Goal: Transaction & Acquisition: Purchase product/service

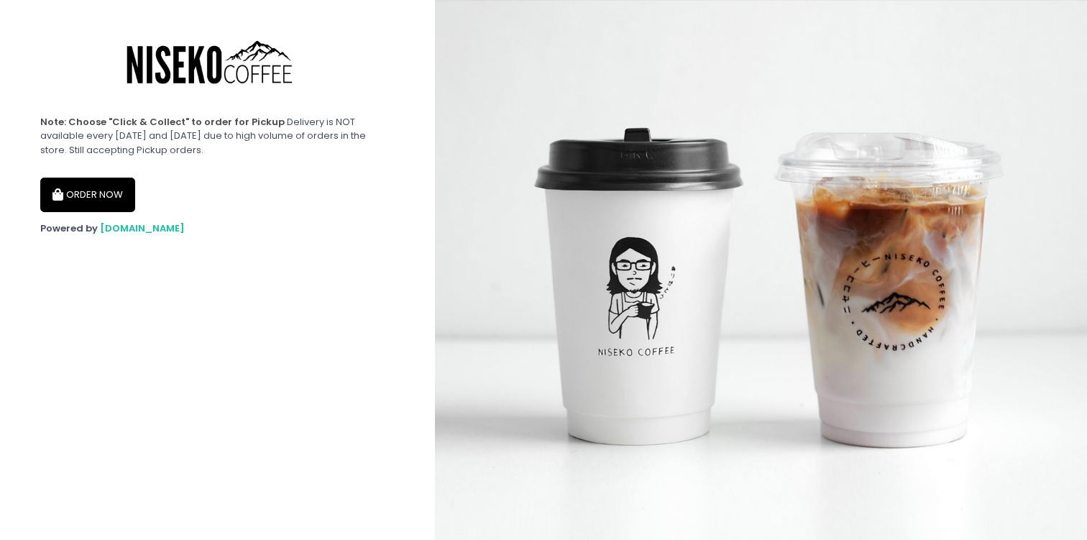
click at [115, 195] on button "ORDER NOW" at bounding box center [87, 195] width 95 height 34
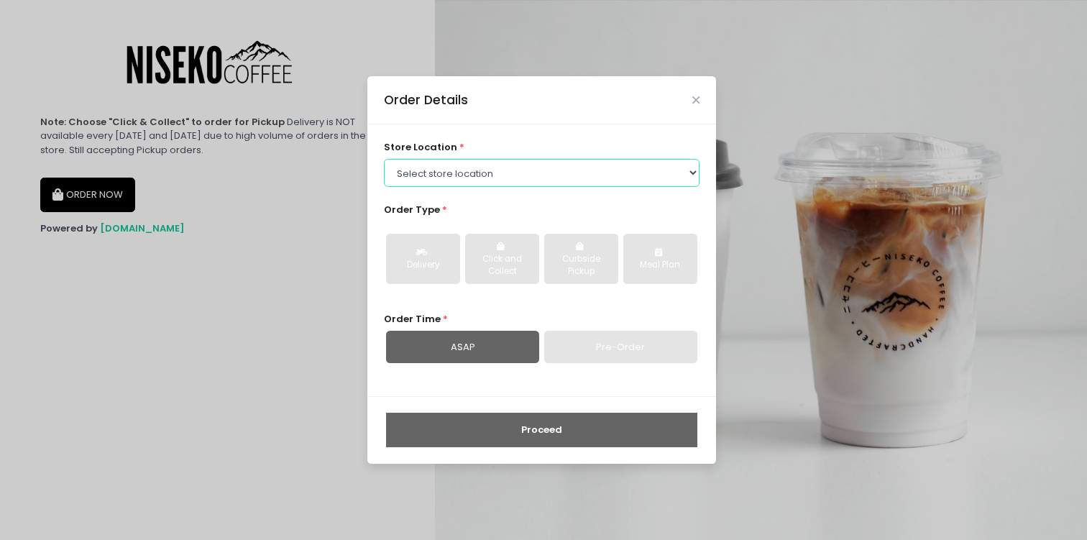
click at [420, 178] on select "Select store location [GEOGRAPHIC_DATA] [GEOGRAPHIC_DATA] Niseko Coffee [GEOGRA…" at bounding box center [542, 172] width 316 height 27
select select "65e94dc6e1872abe6e6d780e"
click at [384, 159] on select "Select store location [GEOGRAPHIC_DATA] [GEOGRAPHIC_DATA] Niseko Coffee [GEOGRA…" at bounding box center [542, 172] width 316 height 27
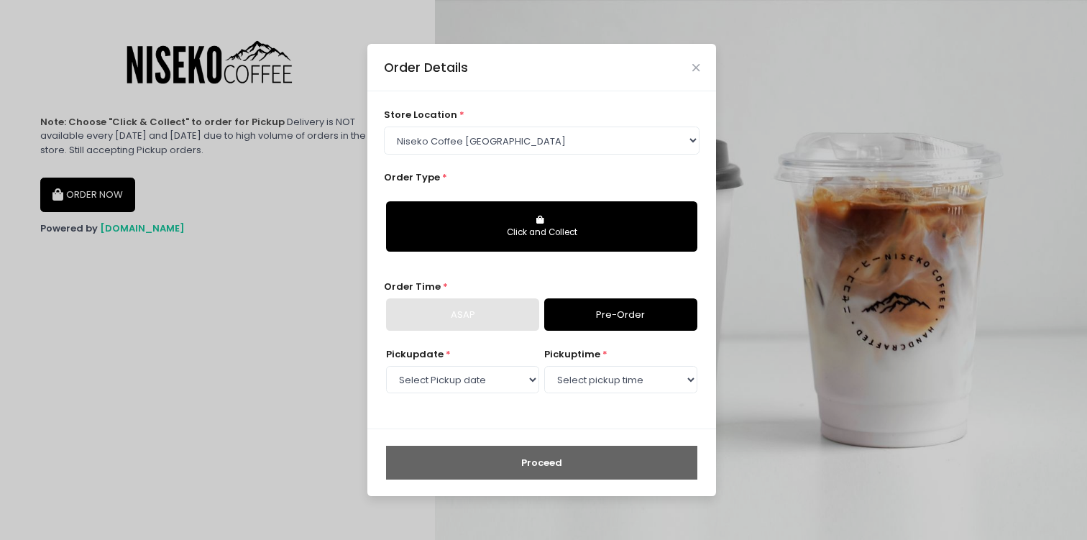
click at [449, 314] on div "ASAP" at bounding box center [462, 314] width 153 height 33
click at [586, 311] on link "Pre-Order" at bounding box center [620, 314] width 153 height 33
click at [490, 384] on select "Select Pickup date [DATE] [DATE] [DATE] [DATE] [DATE] [DATE] [DATE] [DATE] [DAT…" at bounding box center [462, 379] width 153 height 27
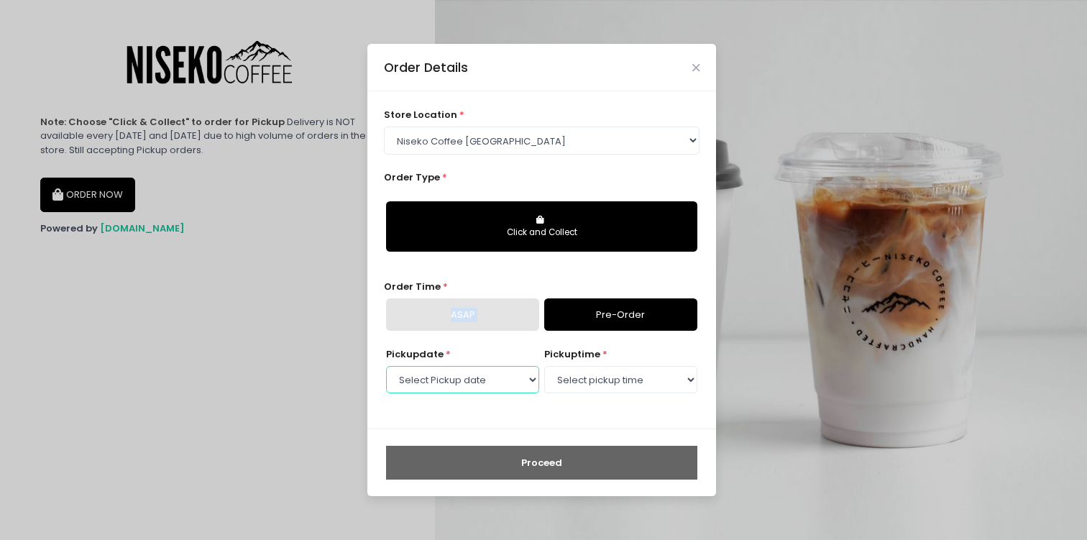
select select "[DATE]"
click at [386, 366] on select "Select Pickup date [DATE] [DATE] [DATE] [DATE] [DATE] [DATE] [DATE] [DATE] [DAT…" at bounding box center [462, 379] width 153 height 27
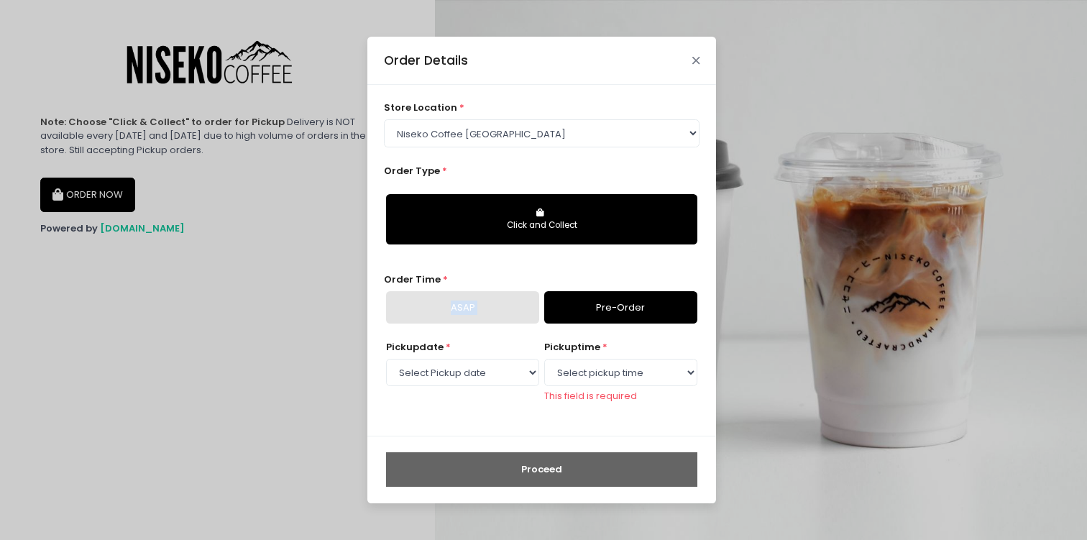
click at [694, 71] on div "Order Details" at bounding box center [541, 60] width 349 height 47
click at [692, 61] on icon "Close" at bounding box center [695, 60] width 7 height 11
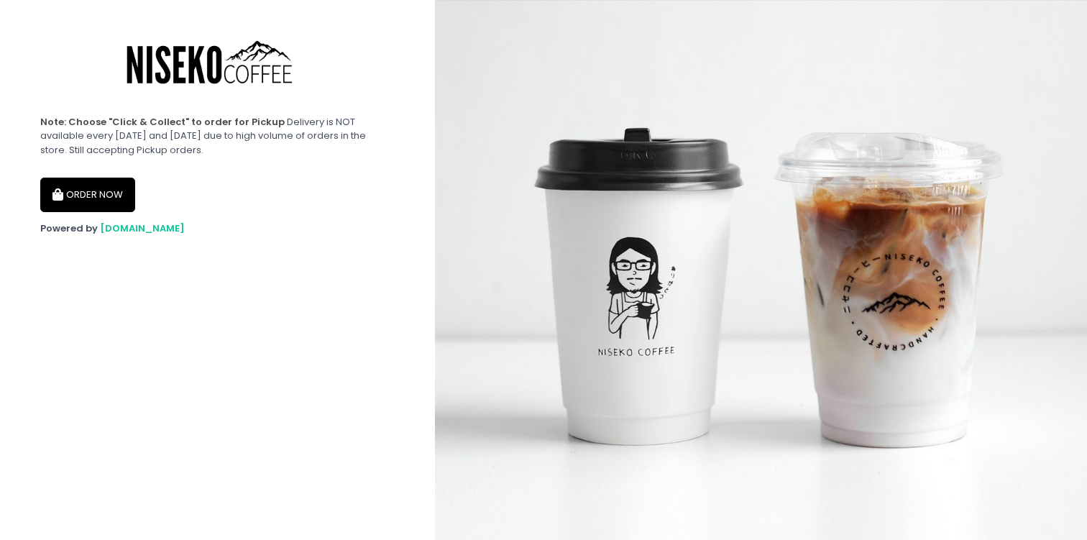
click at [688, 40] on img at bounding box center [761, 270] width 652 height 540
click at [63, 197] on icon "button" at bounding box center [59, 195] width 14 height 12
select select "65e94dc6e1872abe6e6d780e"
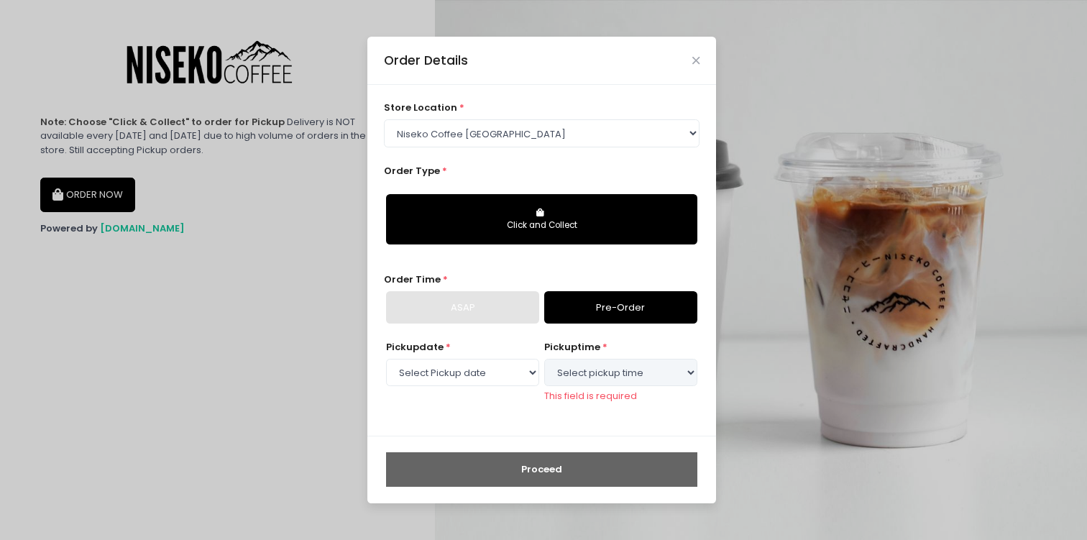
select select "[DATE]"
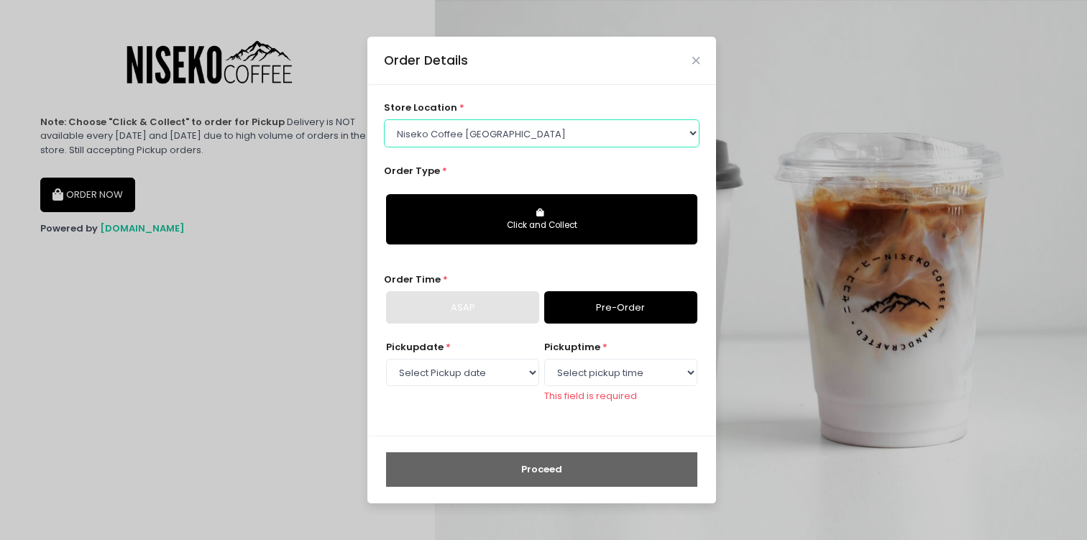
click at [539, 141] on select "Select store location [GEOGRAPHIC_DATA] [GEOGRAPHIC_DATA] Niseko Coffee [GEOGRA…" at bounding box center [542, 132] width 316 height 27
click at [384, 119] on select "Select store location [GEOGRAPHIC_DATA] [GEOGRAPHIC_DATA] Niseko Coffee [GEOGRA…" at bounding box center [542, 132] width 316 height 27
click at [620, 315] on link "Pre-Order" at bounding box center [620, 307] width 153 height 33
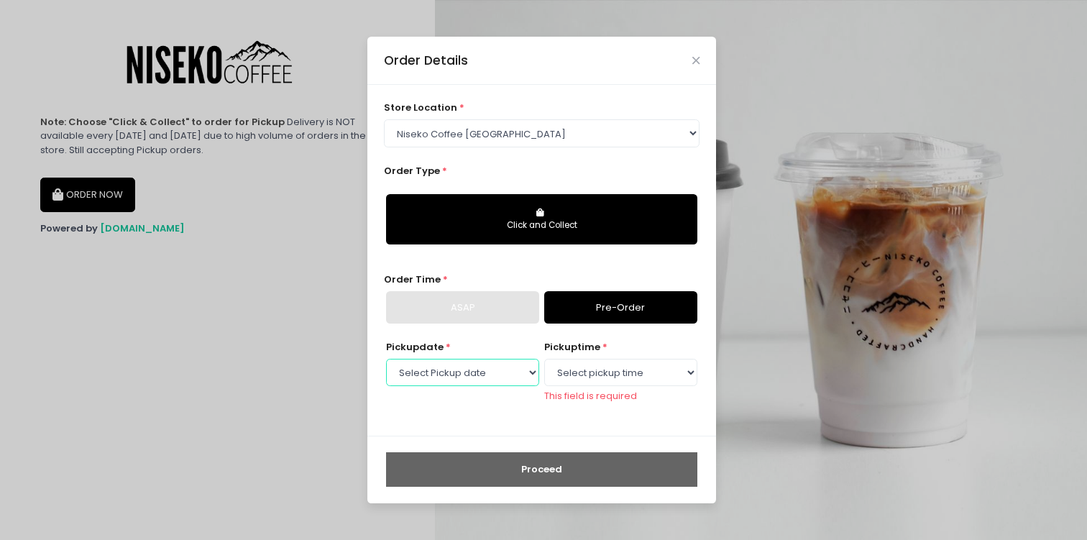
click at [492, 379] on select "Select Pickup date [DATE] [DATE] [DATE] [DATE] [DATE] [DATE] [DATE] [DATE] [DAT…" at bounding box center [462, 372] width 153 height 27
click at [559, 369] on select "Select pickup time 12:00 PM - 12:30 PM 12:30 PM - 01:00 PM 01:00 PM - 01:30 PM …" at bounding box center [620, 372] width 153 height 27
select select "12:00"
click at [544, 365] on select "Select pickup time 12:00 PM - 12:30 PM 12:30 PM - 01:00 PM 01:00 PM - 01:30 PM …" at bounding box center [620, 372] width 153 height 27
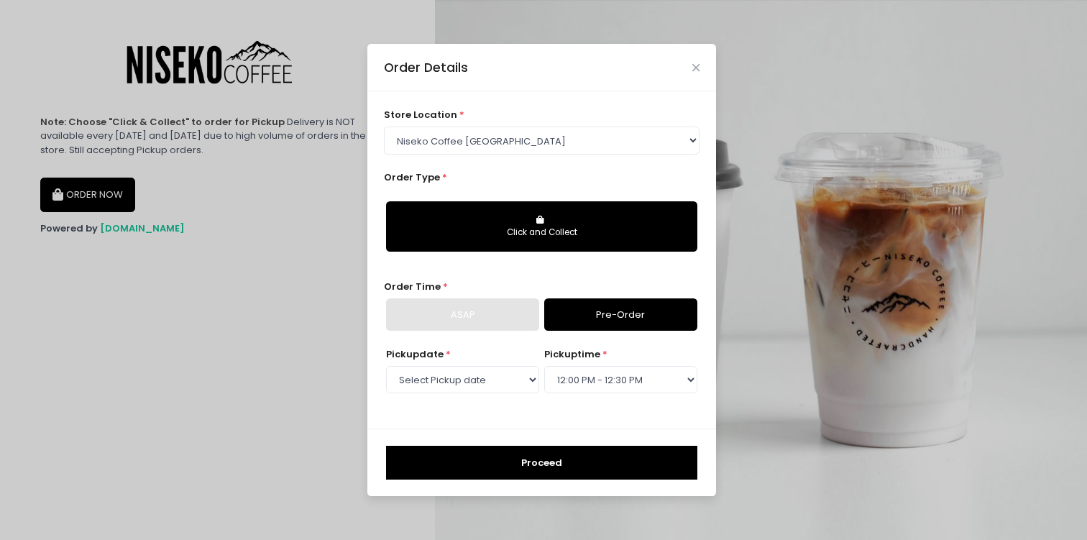
click at [557, 459] on button "Proceed" at bounding box center [541, 463] width 311 height 34
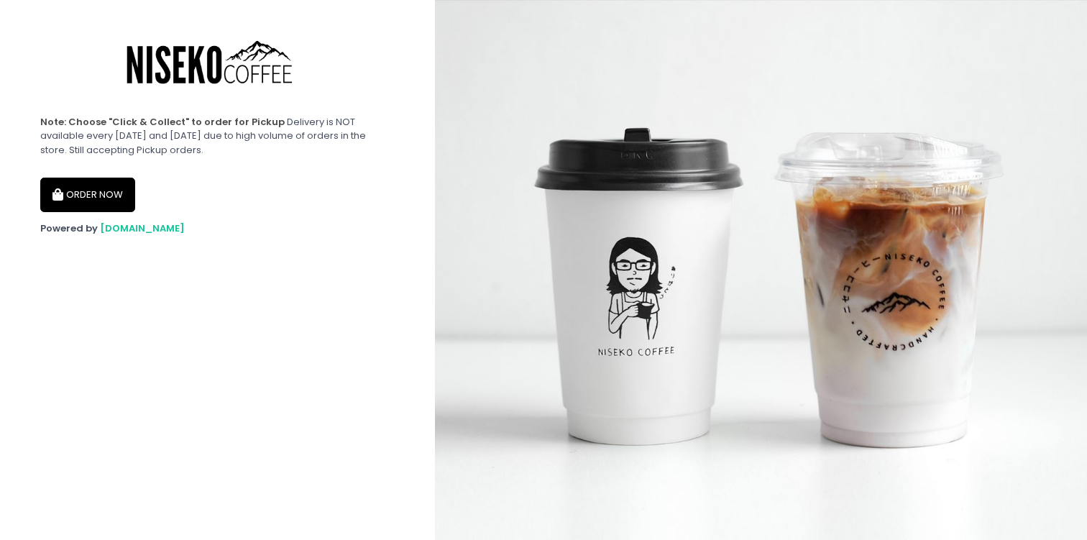
click at [110, 186] on button "ORDER NOW" at bounding box center [87, 195] width 95 height 34
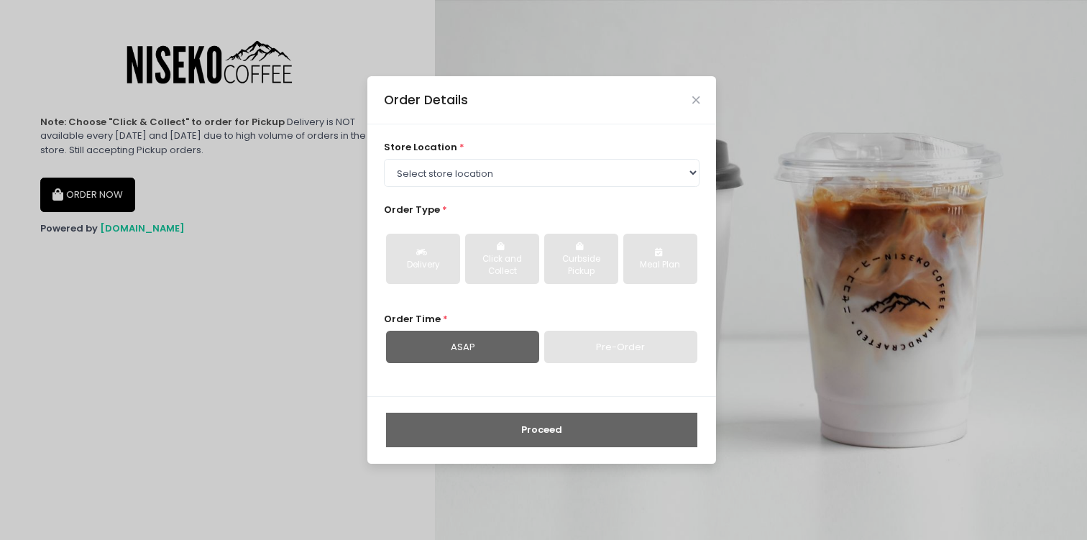
click at [499, 359] on div "ASAP" at bounding box center [462, 347] width 153 height 33
click at [497, 182] on select "Select store location [GEOGRAPHIC_DATA] [GEOGRAPHIC_DATA] Niseko Coffee [GEOGRA…" at bounding box center [542, 172] width 316 height 27
click at [384, 159] on select "Select store location [GEOGRAPHIC_DATA] [GEOGRAPHIC_DATA] Niseko Coffee [GEOGRA…" at bounding box center [542, 172] width 316 height 27
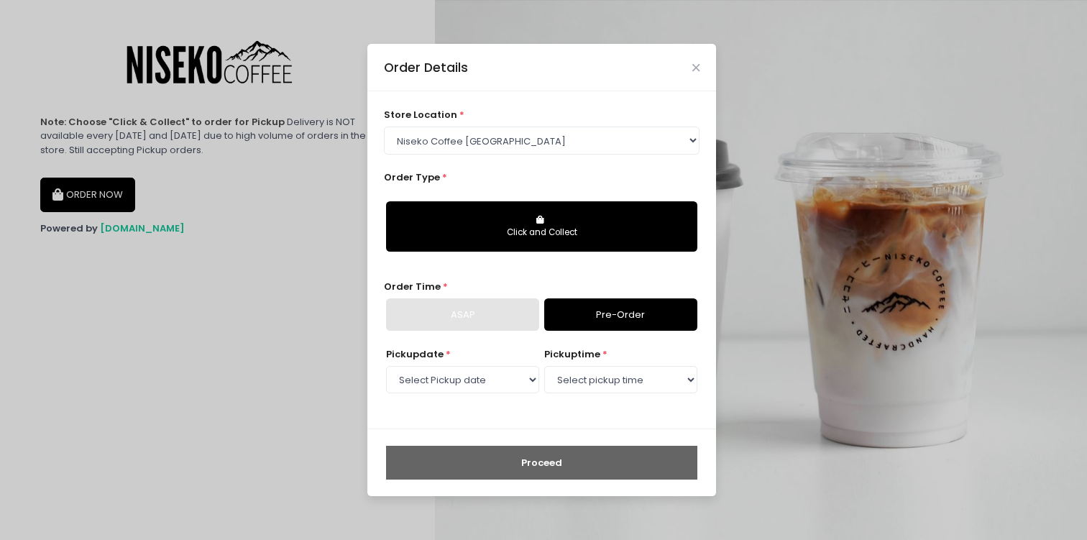
click at [484, 321] on div "ASAP" at bounding box center [462, 314] width 153 height 33
click at [507, 217] on button "Click and Collect" at bounding box center [541, 226] width 311 height 50
click at [545, 236] on div "Click and Collect" at bounding box center [541, 232] width 291 height 13
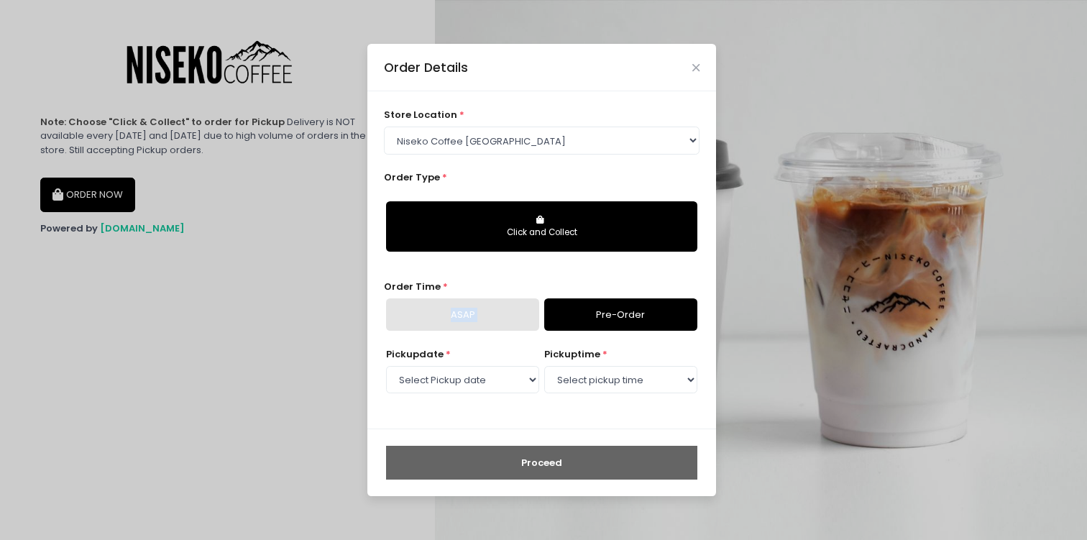
click at [493, 238] on div "Click and Collect" at bounding box center [541, 232] width 291 height 13
click at [530, 221] on button "Click and Collect" at bounding box center [541, 226] width 311 height 50
click at [622, 110] on div "store location * Select store location Niseko Coffee Greenhills Niseko Coffee A…" at bounding box center [542, 131] width 316 height 46
click at [614, 132] on select "Select store location [GEOGRAPHIC_DATA] [GEOGRAPHIC_DATA] Niseko Coffee [GEOGRA…" at bounding box center [542, 139] width 316 height 27
select select "645a039fd957f8b56cab6e88"
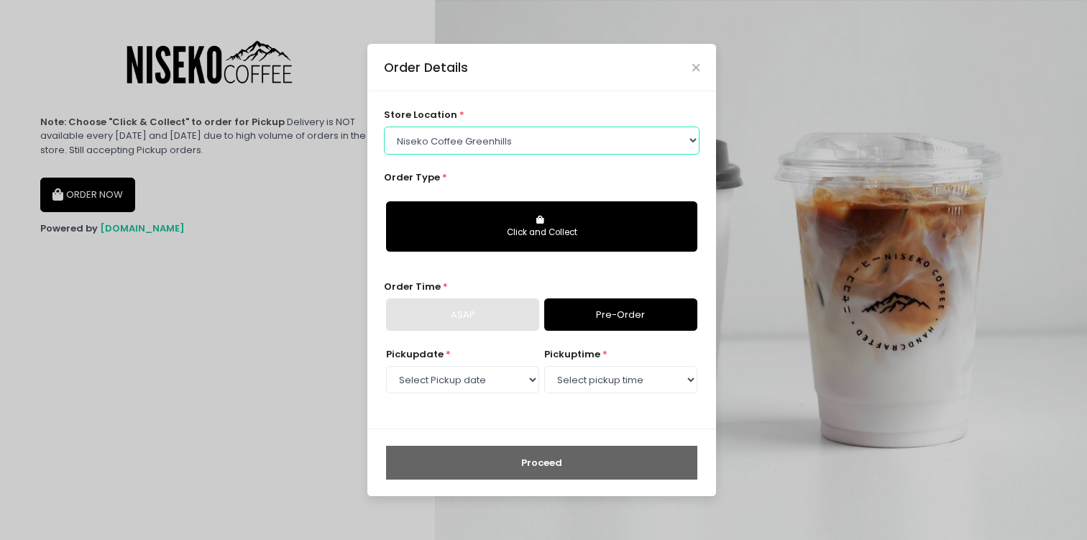
click at [384, 126] on select "Select store location [GEOGRAPHIC_DATA] [GEOGRAPHIC_DATA] Niseko Coffee [GEOGRA…" at bounding box center [542, 139] width 316 height 27
click at [550, 190] on div "Click and Collect" at bounding box center [542, 226] width 316 height 74
click at [697, 67] on icon "Close" at bounding box center [695, 68] width 7 height 11
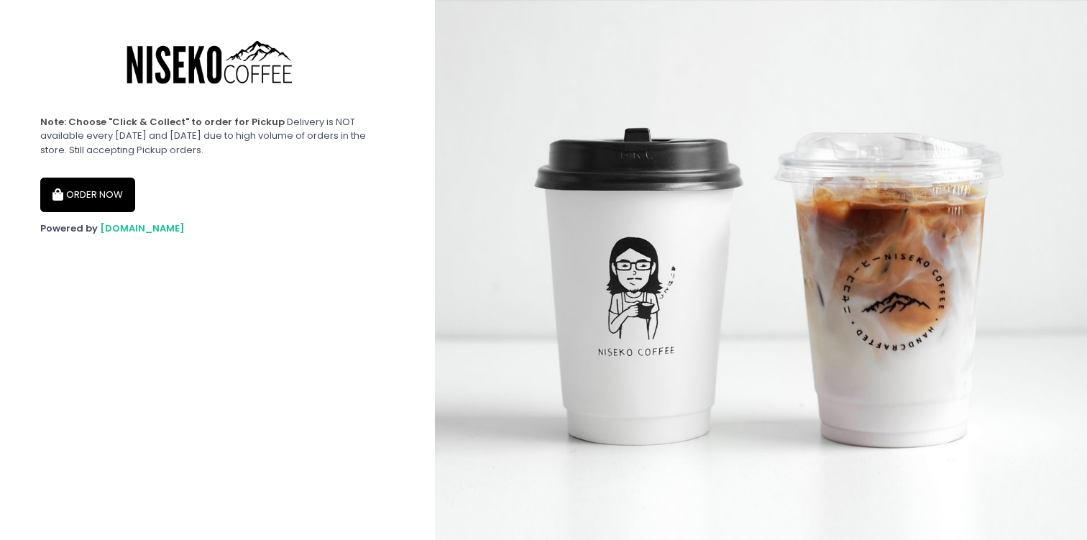
click at [95, 201] on button "ORDER NOW" at bounding box center [87, 195] width 95 height 34
select select "645a039fd957f8b56cab6e88"
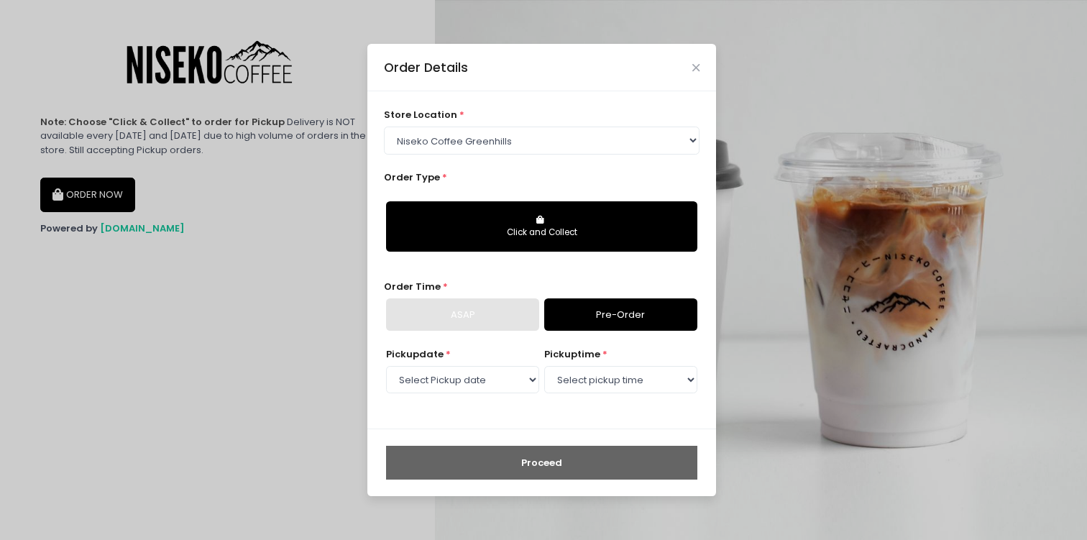
click at [580, 326] on link "Pre-Order" at bounding box center [620, 314] width 153 height 33
click at [482, 380] on select "Select Pickup date [DATE] [DATE] [DATE] [DATE] [DATE] [DATE] [DATE] [DATE] [DAT…" at bounding box center [462, 379] width 153 height 27
select select "[DATE]"
click at [386, 366] on select "Select Pickup date [DATE] [DATE] [DATE] [DATE] [DATE] [DATE] [DATE] [DATE] [DAT…" at bounding box center [462, 379] width 153 height 27
click at [597, 379] on select "Select pickup time 11:30 AM - 12:00 PM 12:00 PM - 12:30 PM 12:30 PM - 01:00 PM …" at bounding box center [620, 379] width 153 height 27
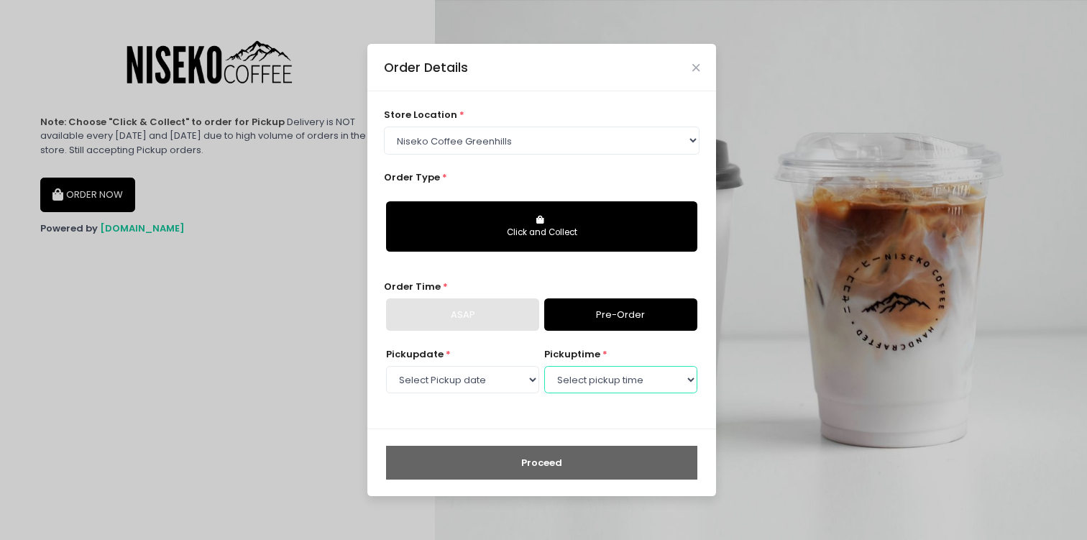
select select "11:30"
click at [544, 366] on select "Select pickup time 11:30 AM - 12:00 PM 12:00 PM - 12:30 PM 12:30 PM - 01:00 PM …" at bounding box center [620, 379] width 153 height 27
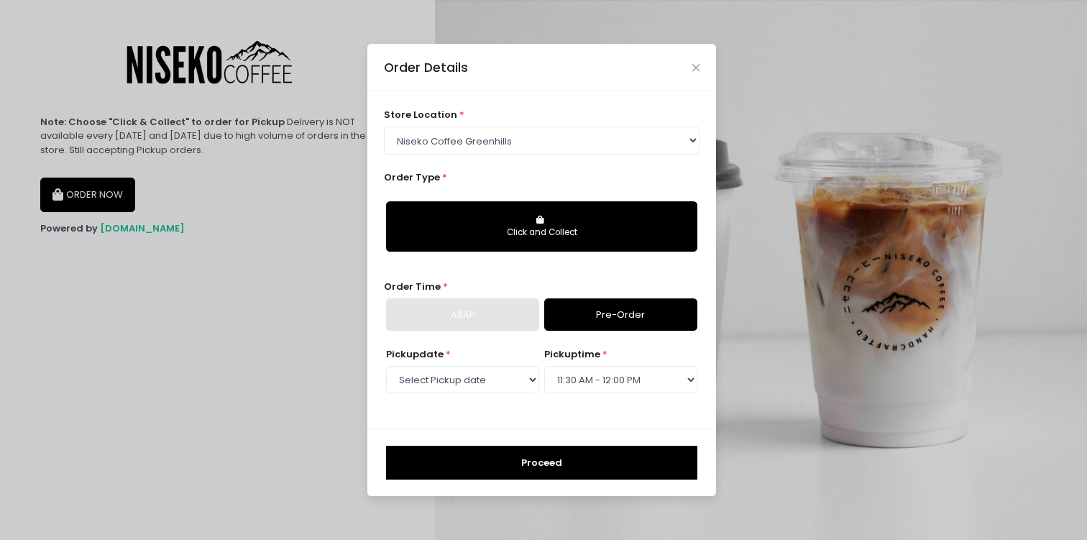
click at [566, 422] on div "store location * Select store location Niseko Coffee Greenhills Niseko Coffee A…" at bounding box center [541, 259] width 349 height 337
click at [444, 143] on select "Select store location [GEOGRAPHIC_DATA] [GEOGRAPHIC_DATA] Niseko Coffee [GEOGRA…" at bounding box center [542, 139] width 316 height 27
select select "65e94dc6e1872abe6e6d780e"
click at [384, 126] on select "Select store location [GEOGRAPHIC_DATA] [GEOGRAPHIC_DATA] Niseko Coffee [GEOGRA…" at bounding box center [542, 139] width 316 height 27
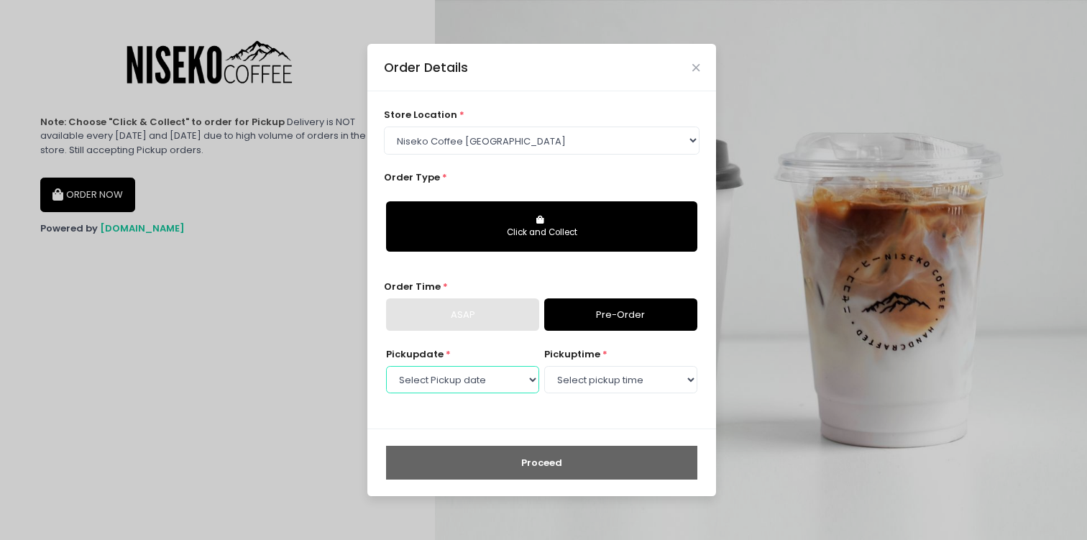
click at [489, 377] on select "Select Pickup date [DATE] [DATE] [DATE] [DATE] [DATE] [DATE] [DATE] [DATE] [DAT…" at bounding box center [462, 379] width 153 height 27
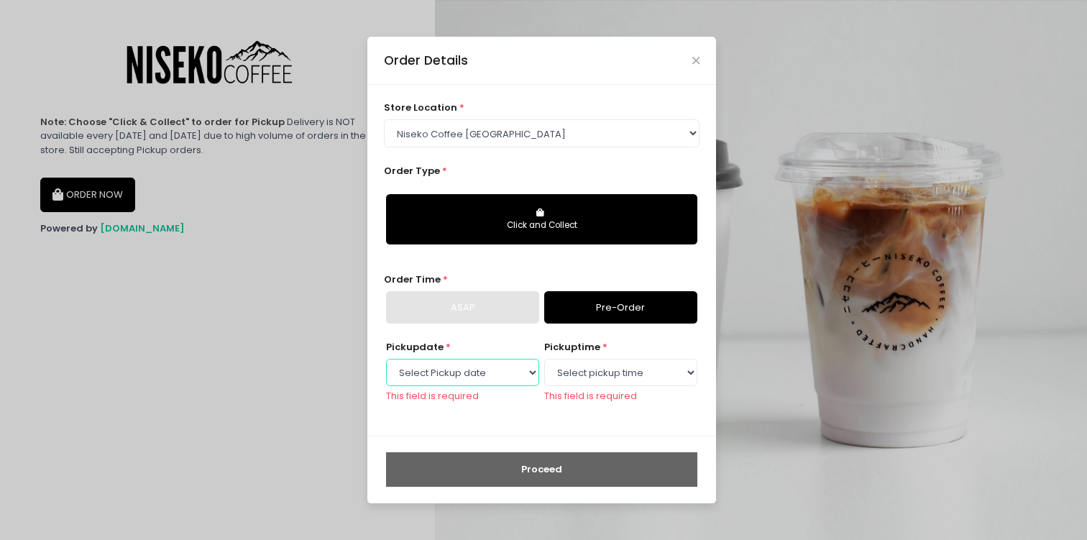
select select "[DATE]"
click at [386, 365] on select "Select Pickup date [DATE] [DATE] [DATE] [DATE] [DATE] [DATE] [DATE] [DATE] [DAT…" at bounding box center [462, 372] width 153 height 27
click at [598, 377] on select "Select pickup time 12:00 PM - 12:30 PM 12:30 PM - 01:00 PM 01:00 PM - 01:30 PM …" at bounding box center [620, 372] width 153 height 27
select select "12:00"
click at [544, 365] on select "Select pickup time 12:00 PM - 12:30 PM 12:30 PM - 01:00 PM 01:00 PM - 01:30 PM …" at bounding box center [620, 372] width 153 height 27
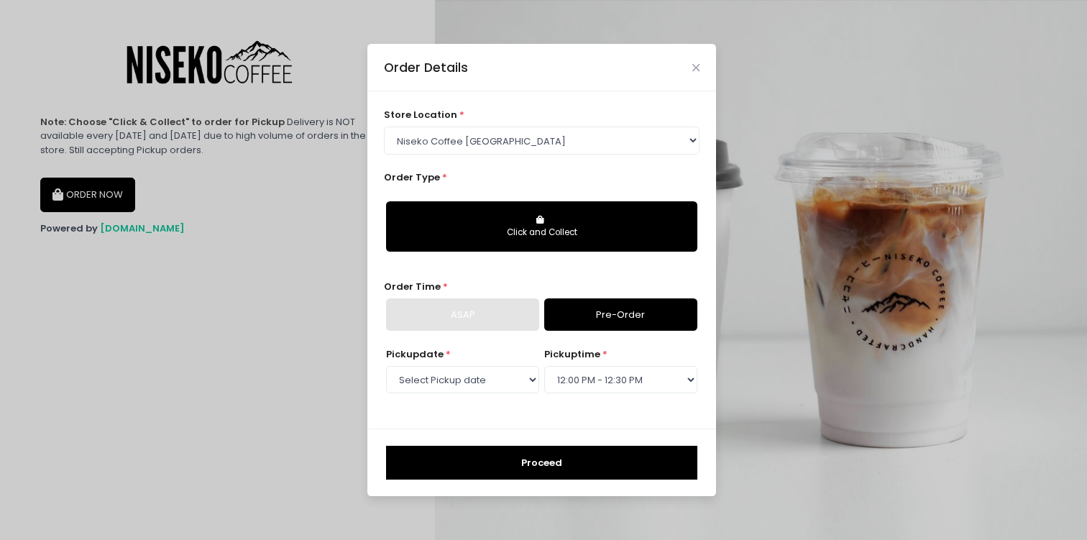
click at [622, 274] on div "store location * Select store location Niseko Coffee Greenhills Niseko Coffee A…" at bounding box center [541, 259] width 349 height 337
click at [599, 324] on link "Pre-Order" at bounding box center [620, 314] width 153 height 33
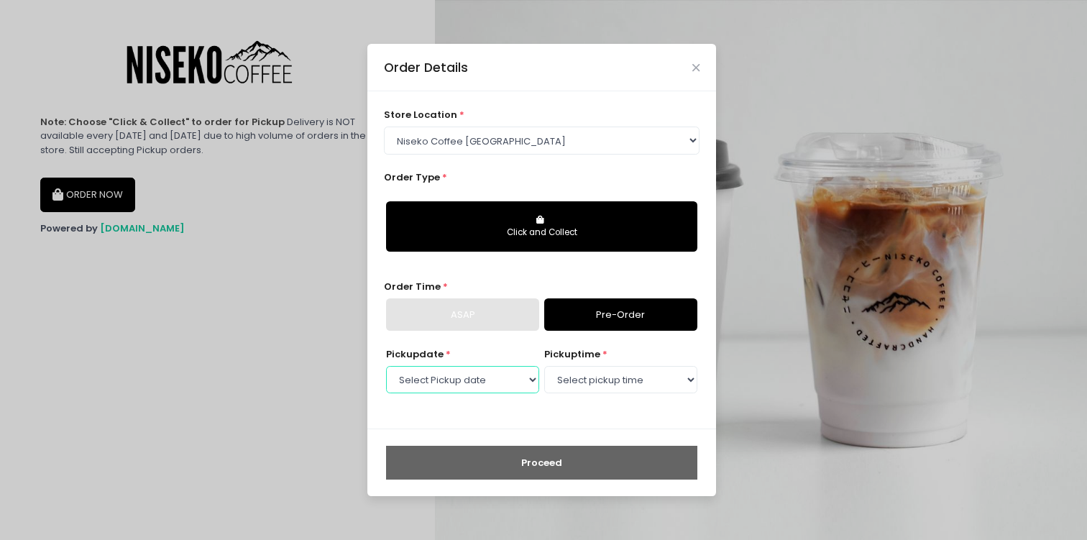
click at [521, 378] on select "Select Pickup date [DATE] [DATE] [DATE] [DATE] [DATE] [DATE] [DATE] [DATE] [DAT…" at bounding box center [462, 379] width 153 height 27
click at [386, 366] on select "Select Pickup date [DATE] [DATE] [DATE] [DATE] [DATE] [DATE] [DATE] [DATE] [DAT…" at bounding box center [462, 379] width 153 height 27
click at [597, 380] on select "Select pickup time 12:00 PM - 12:30 PM 12:30 PM - 01:00 PM 01:00 PM - 01:30 PM …" at bounding box center [620, 379] width 153 height 27
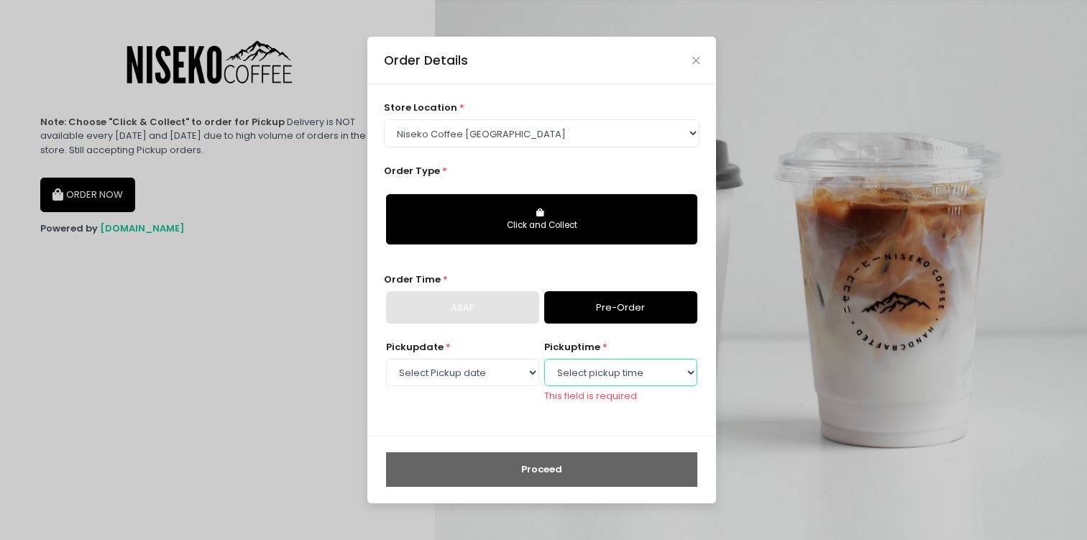
select select "12:00"
click at [544, 365] on select "Select pickup time 12:00 PM - 12:30 PM 12:30 PM - 01:00 PM 01:00 PM - 01:30 PM …" at bounding box center [620, 372] width 153 height 27
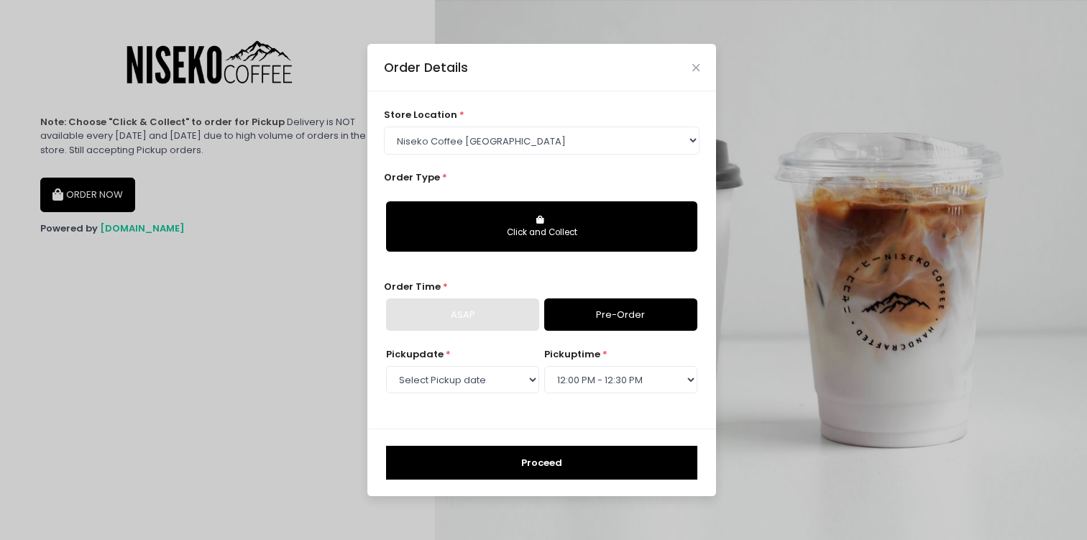
click at [554, 472] on button "Proceed" at bounding box center [541, 463] width 311 height 34
